Goal: Task Accomplishment & Management: Use online tool/utility

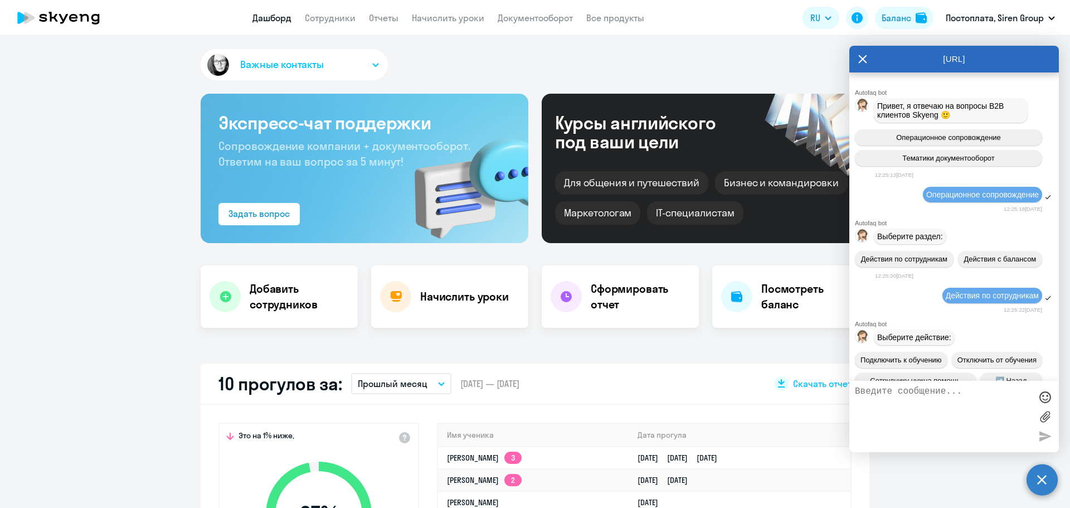
select select "30"
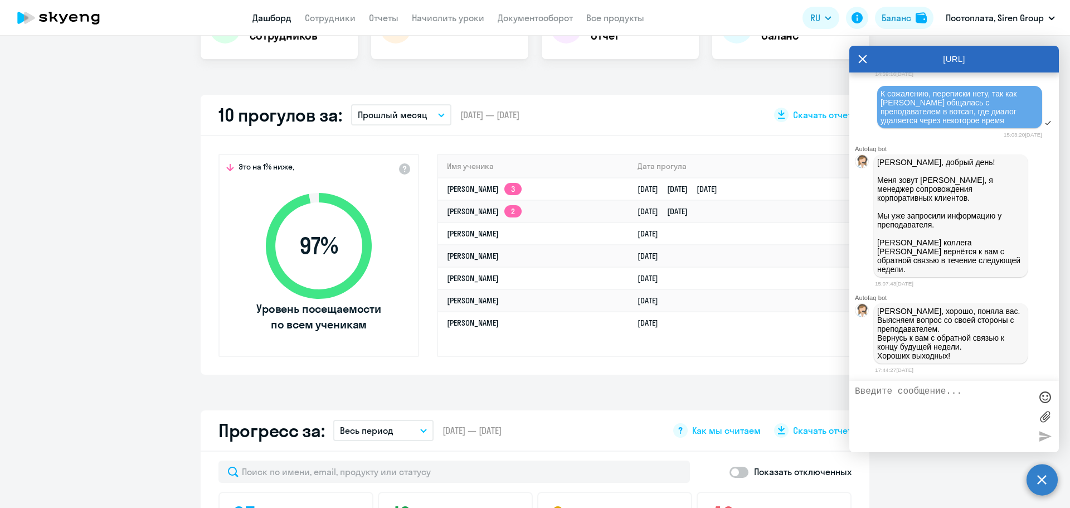
click at [861, 52] on icon at bounding box center [863, 59] width 9 height 27
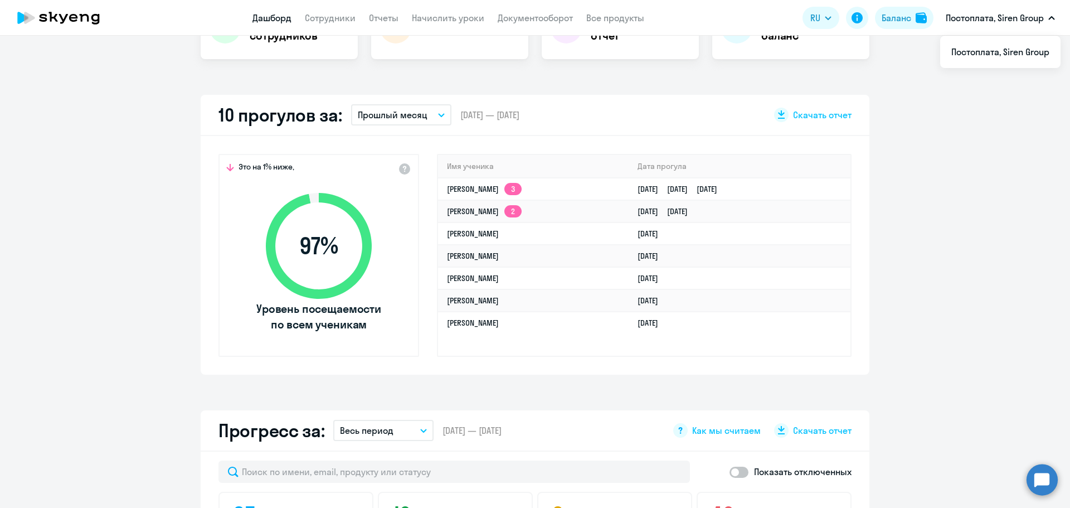
click at [617, 93] on div "Важные контакты Экспресс-чат поддержки Сопровождение компании + документооборот…" at bounding box center [535, 272] width 1070 height 472
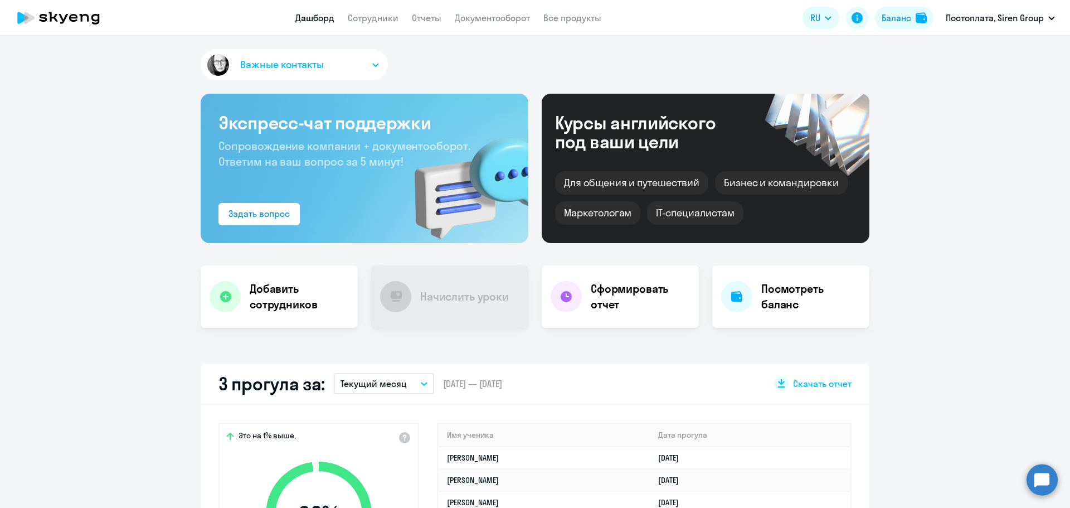
select select "30"
click at [368, 18] on link "Сотрудники" at bounding box center [373, 17] width 51 height 11
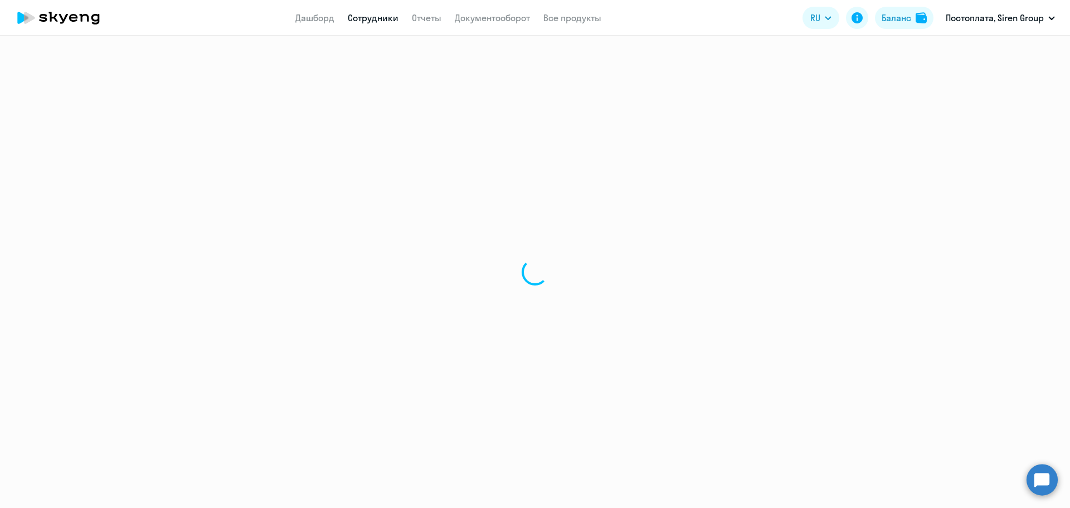
select select "30"
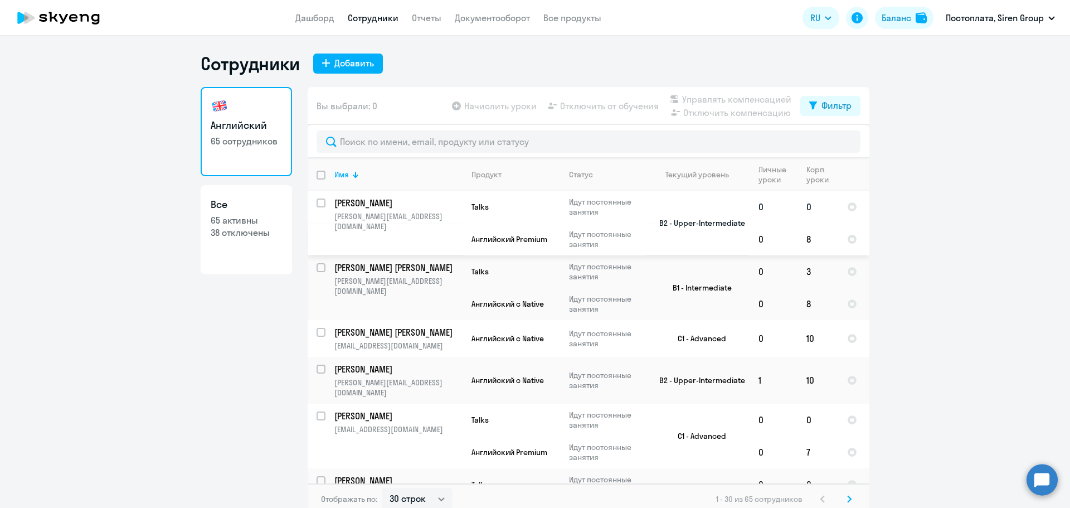
click at [317, 204] on input "select row 14063564" at bounding box center [328, 209] width 22 height 22
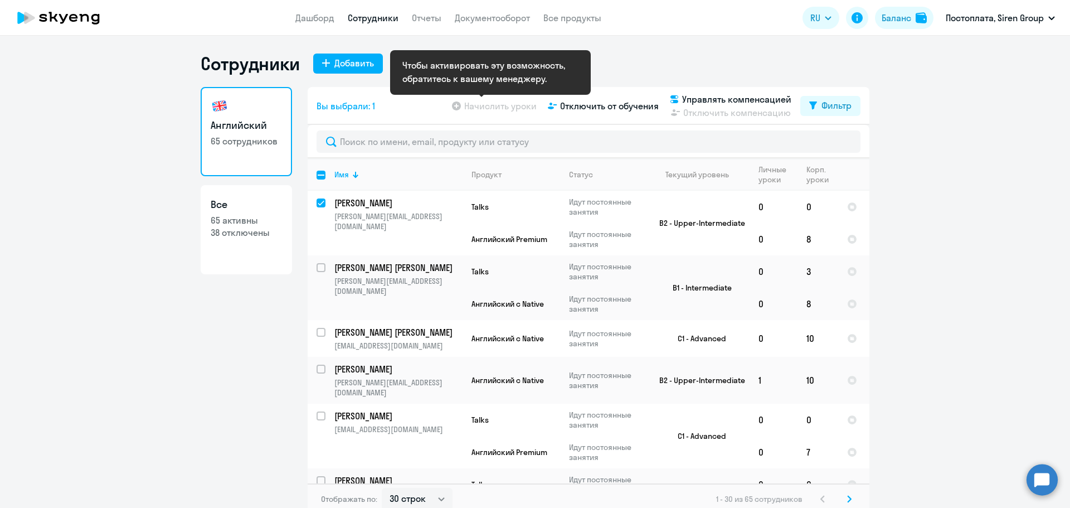
click at [467, 106] on app-table-action-button "Начислить уроки" at bounding box center [493, 105] width 87 height 13
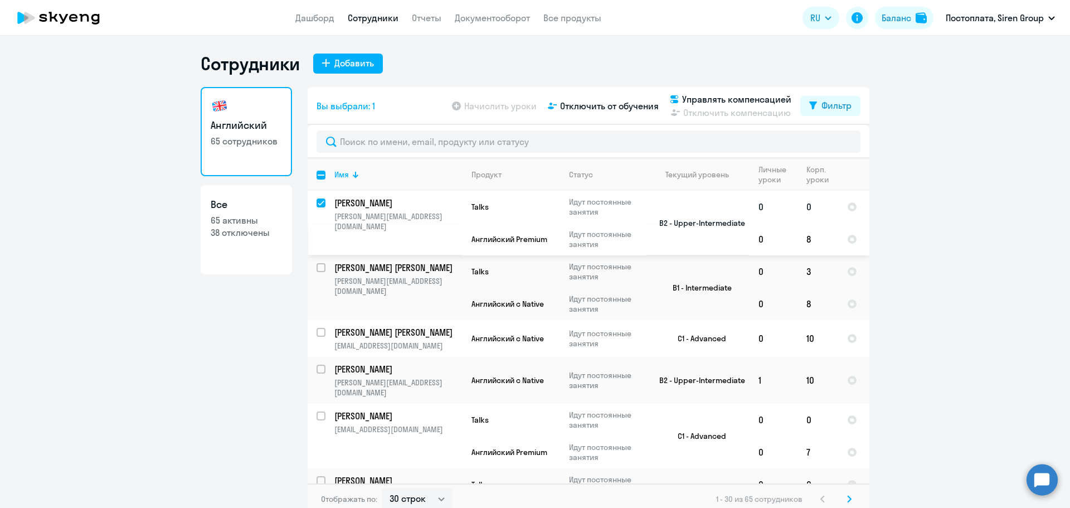
click at [317, 204] on input "deselect row 14063564" at bounding box center [328, 209] width 22 height 22
checkbox input "false"
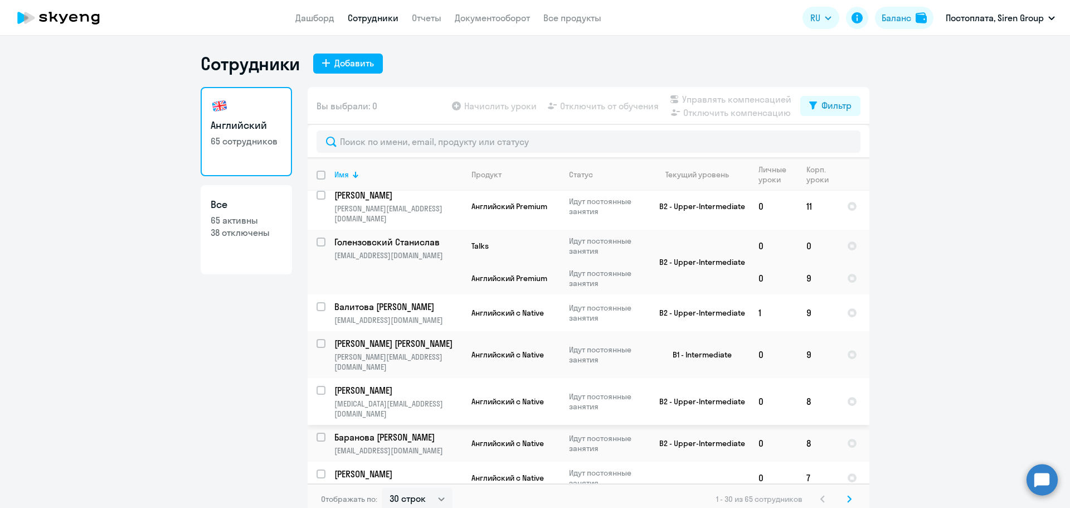
scroll to position [1294, 0]
